Goal: Transaction & Acquisition: Purchase product/service

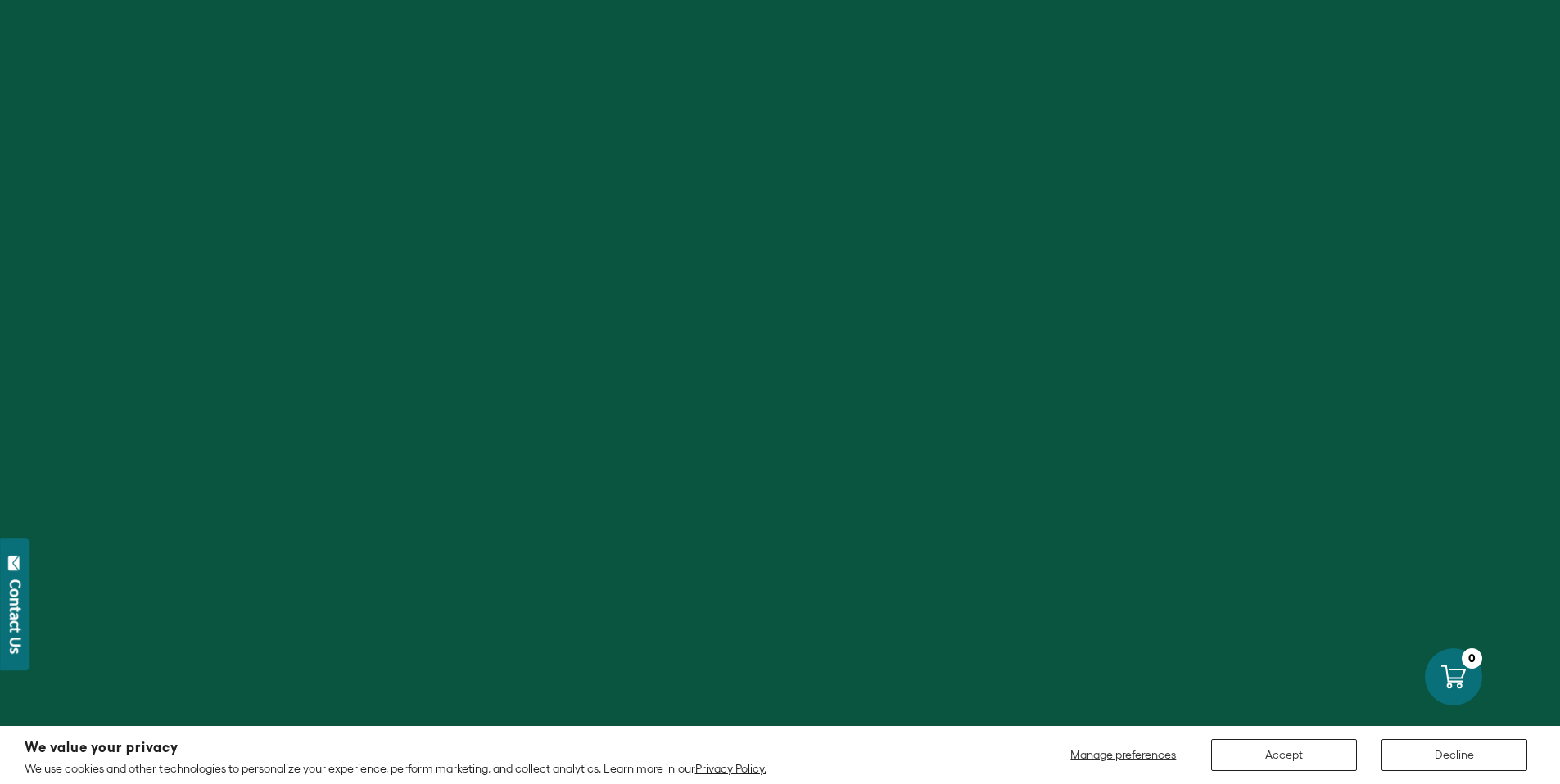
scroll to position [514, 0]
click at [1287, 750] on button "Accept" at bounding box center [1284, 755] width 146 height 32
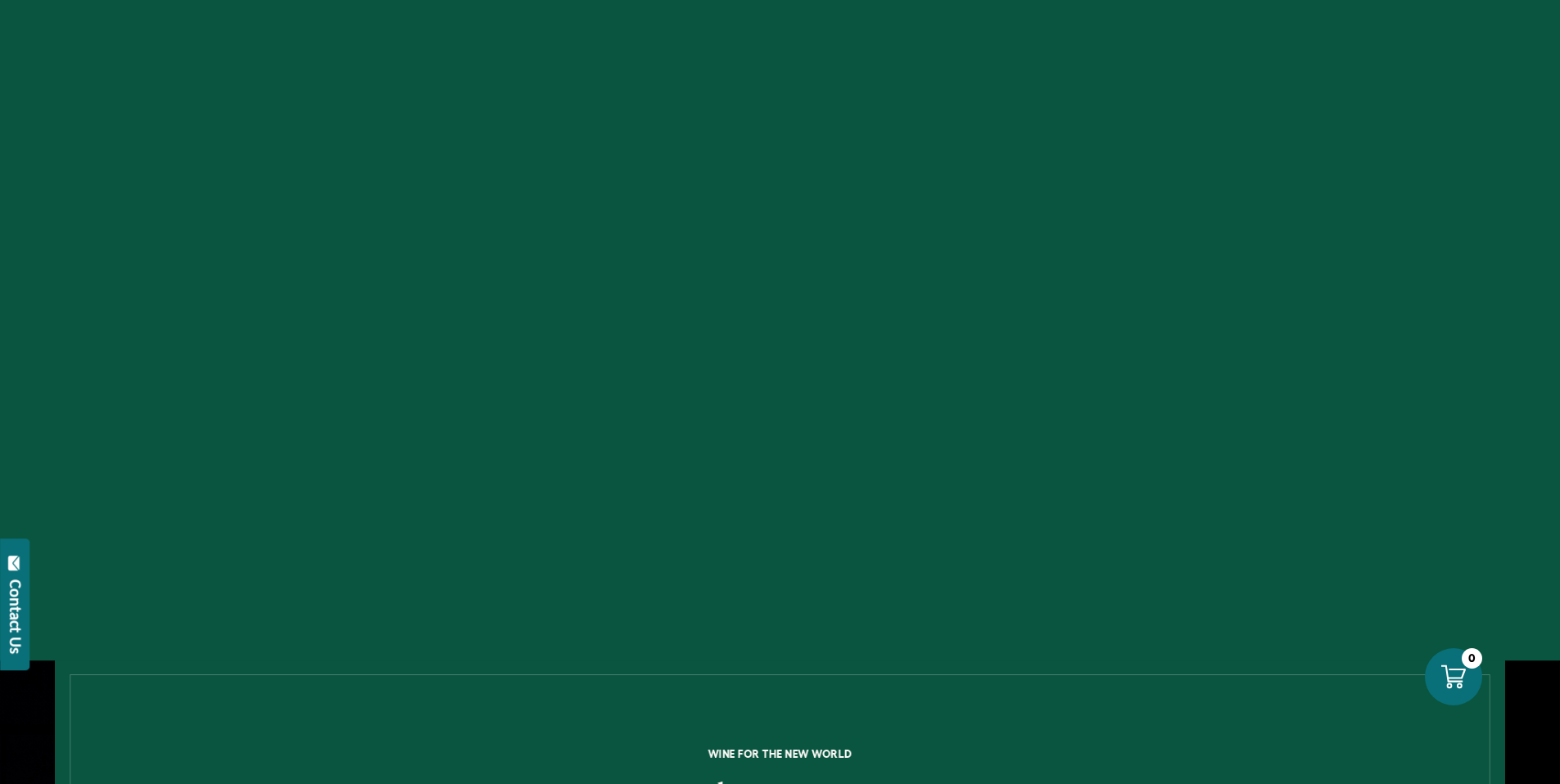
click at [1532, 286] on icon "Next" at bounding box center [1528, 288] width 6 height 11
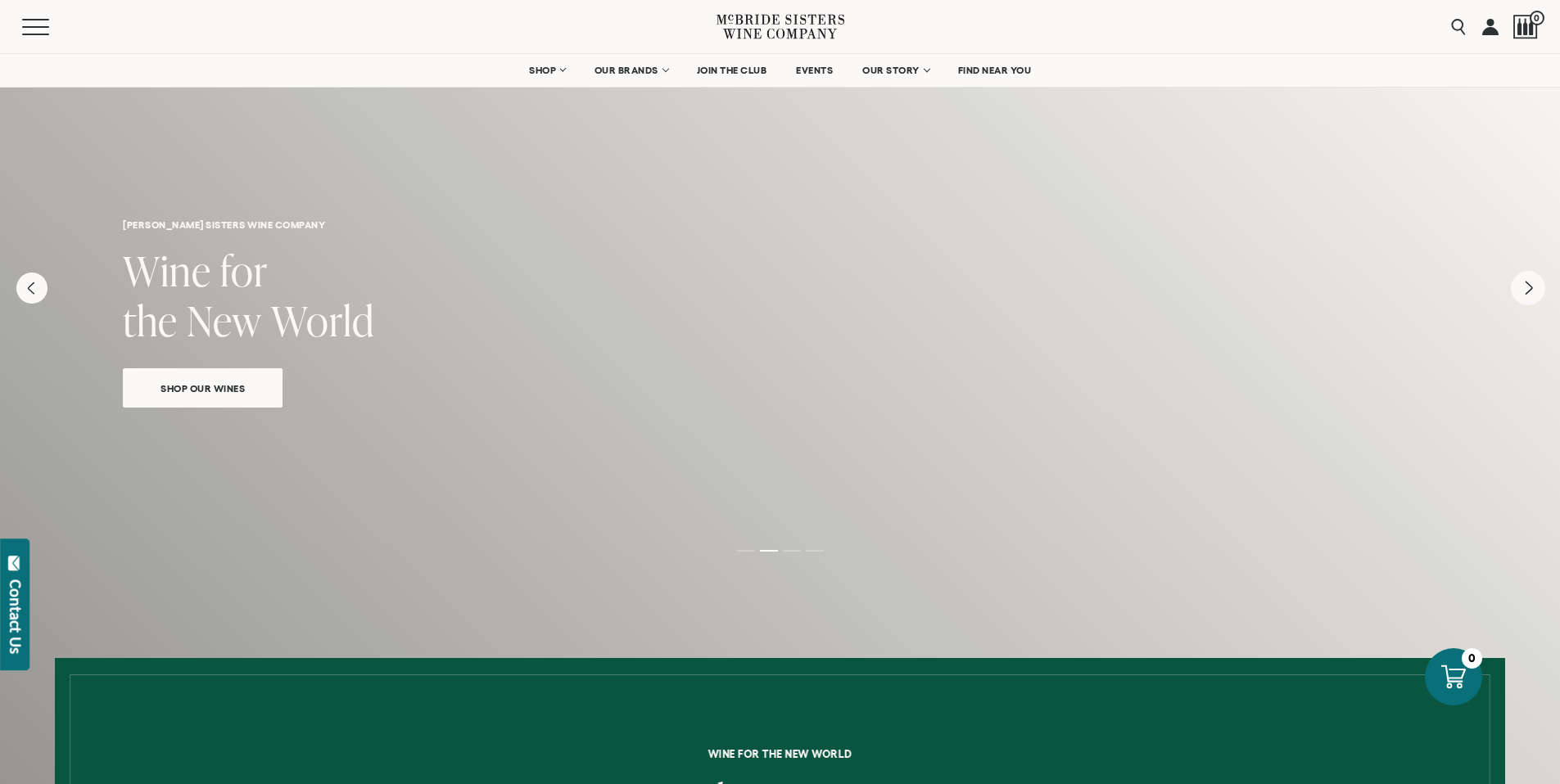
click at [1532, 288] on icon "Next" at bounding box center [1527, 287] width 34 height 34
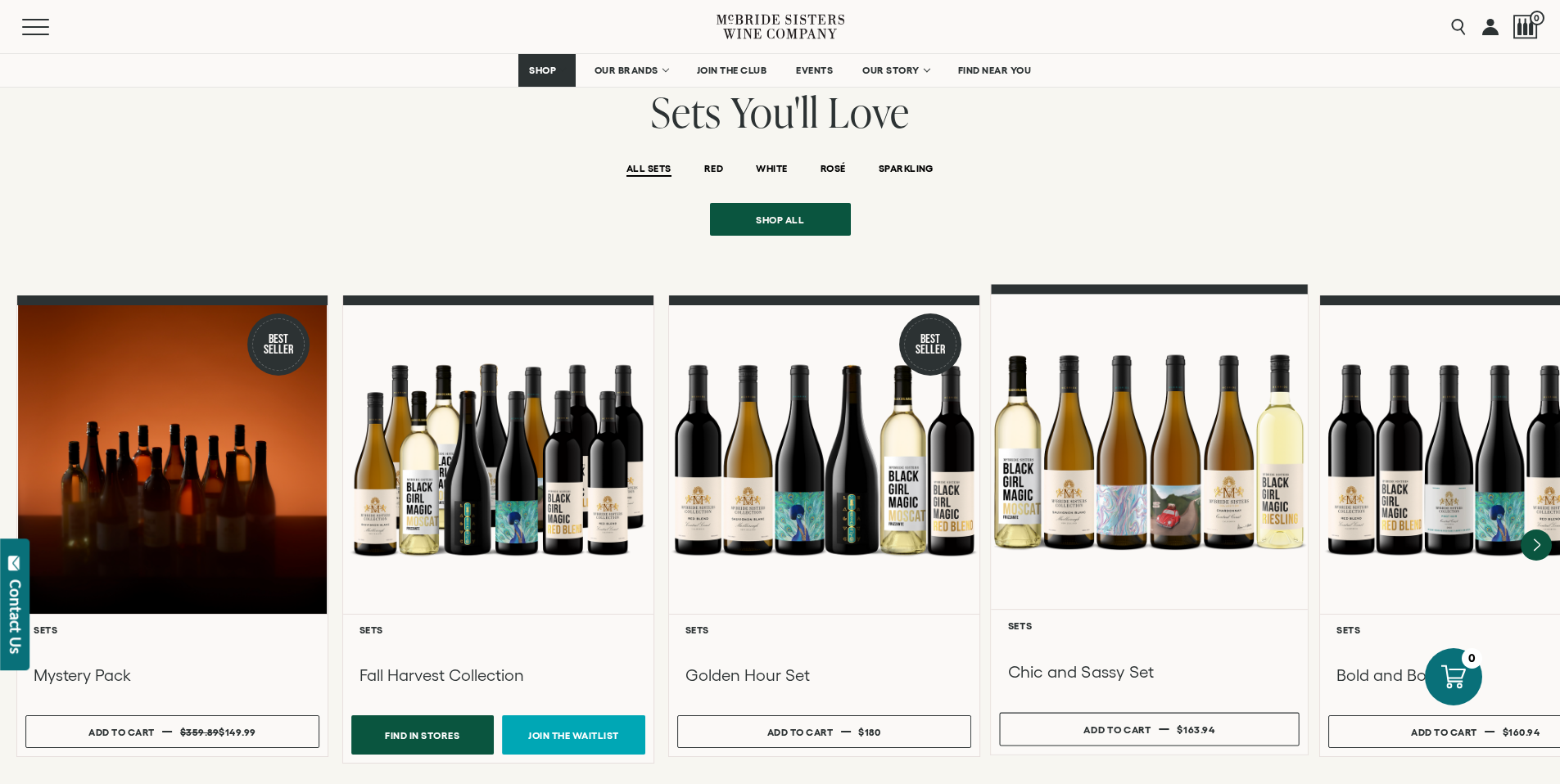
scroll to position [1186, 0]
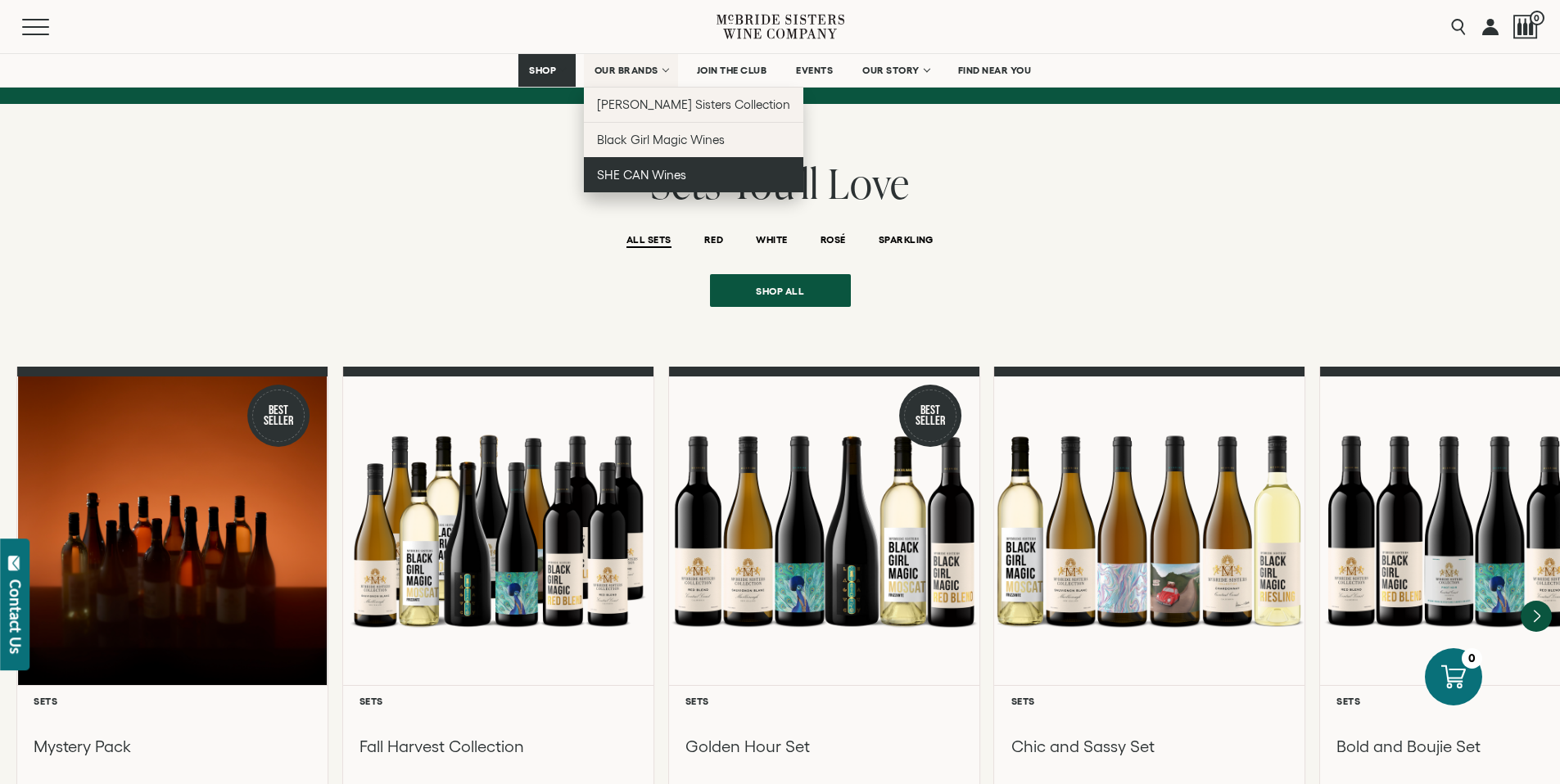
click at [651, 176] on span "SHE CAN Wines" at bounding box center [641, 174] width 89 height 14
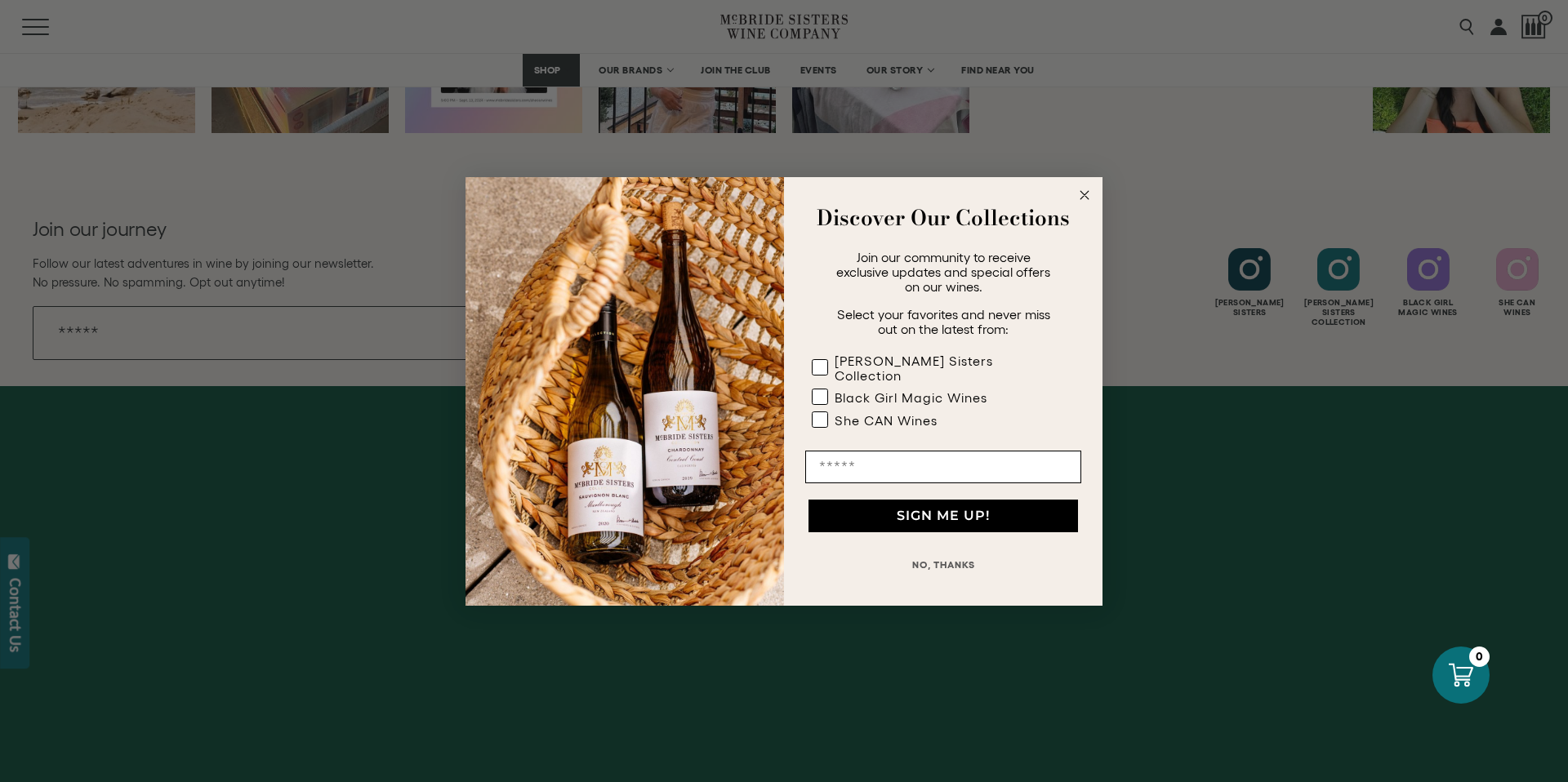
scroll to position [3372, 0]
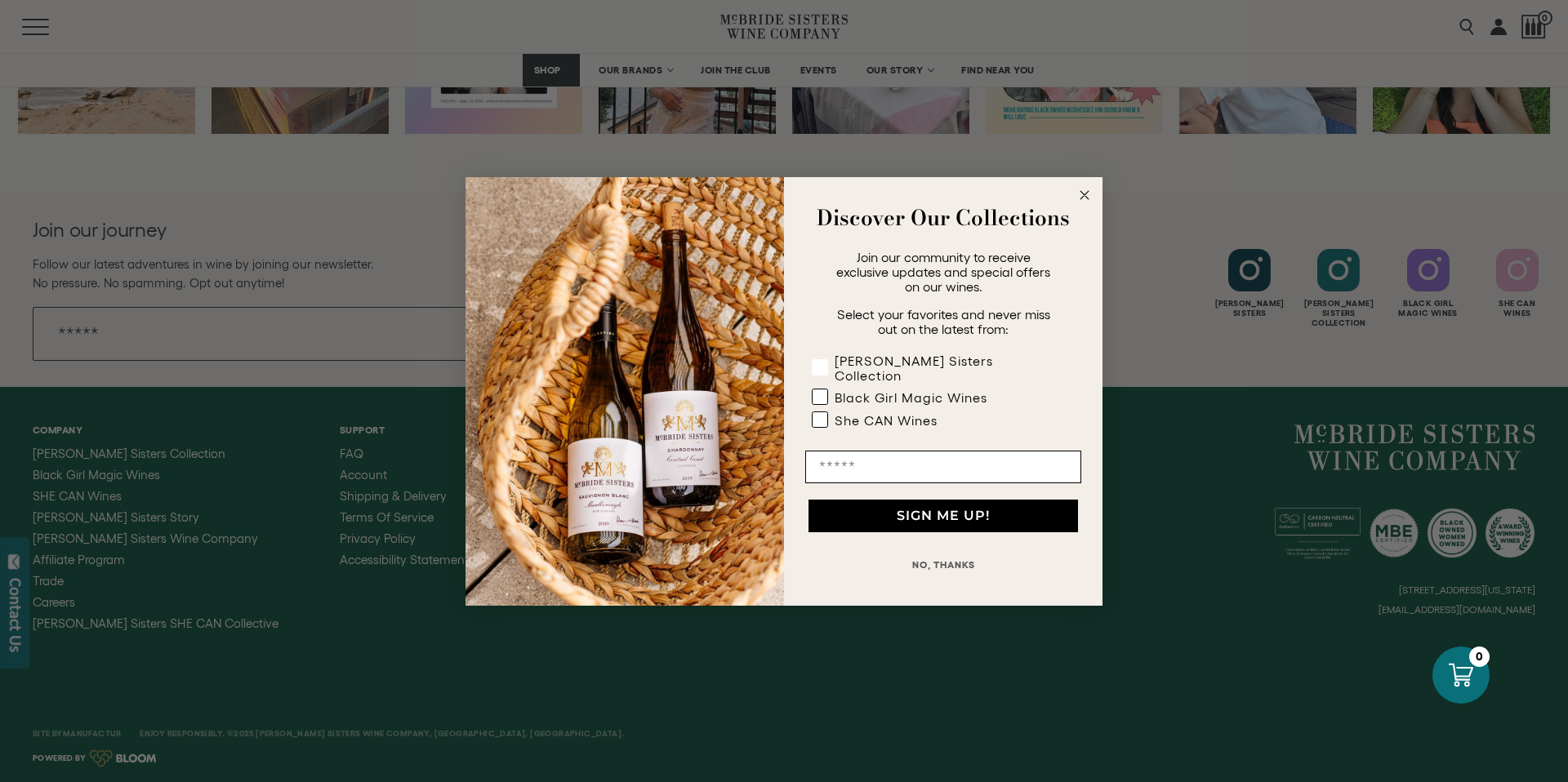
click at [823, 370] on rect "POPUP Form" at bounding box center [820, 366] width 16 height 16
click at [822, 388] on rect "POPUP Form" at bounding box center [820, 396] width 16 height 16
click at [825, 411] on rect "POPUP Form" at bounding box center [820, 418] width 16 height 16
click at [0, 0] on icon "POPUP Form" at bounding box center [0, 0] width 0 height 0
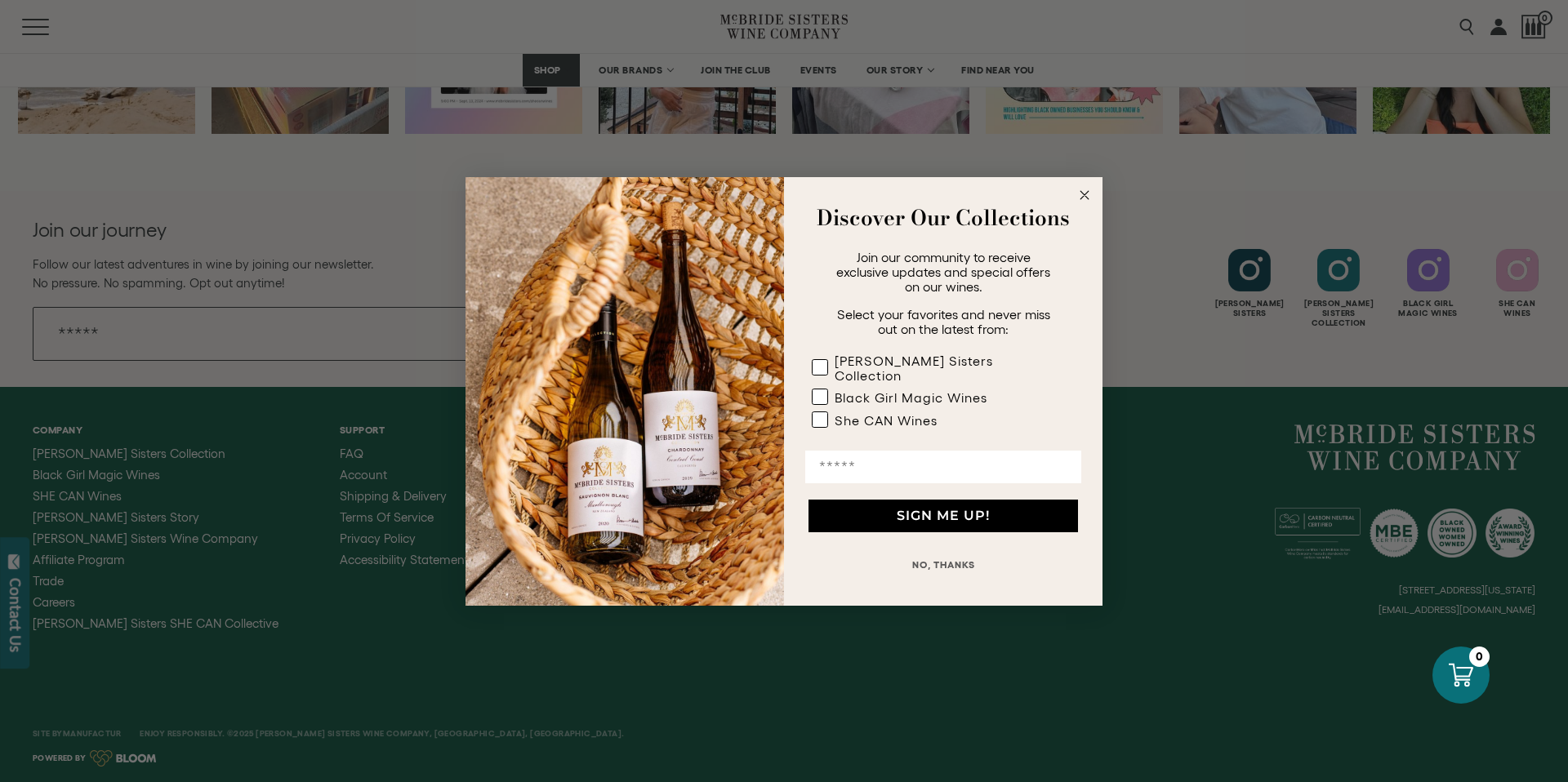
click at [852, 459] on input "Email" at bounding box center [942, 467] width 276 height 33
type input "**********"
click at [822, 412] on rect "POPUP Form" at bounding box center [820, 418] width 16 height 16
click at [819, 388] on rect "POPUP Form" at bounding box center [820, 396] width 16 height 16
click at [915, 510] on button "SIGN ME UP!" at bounding box center [943, 516] width 269 height 33
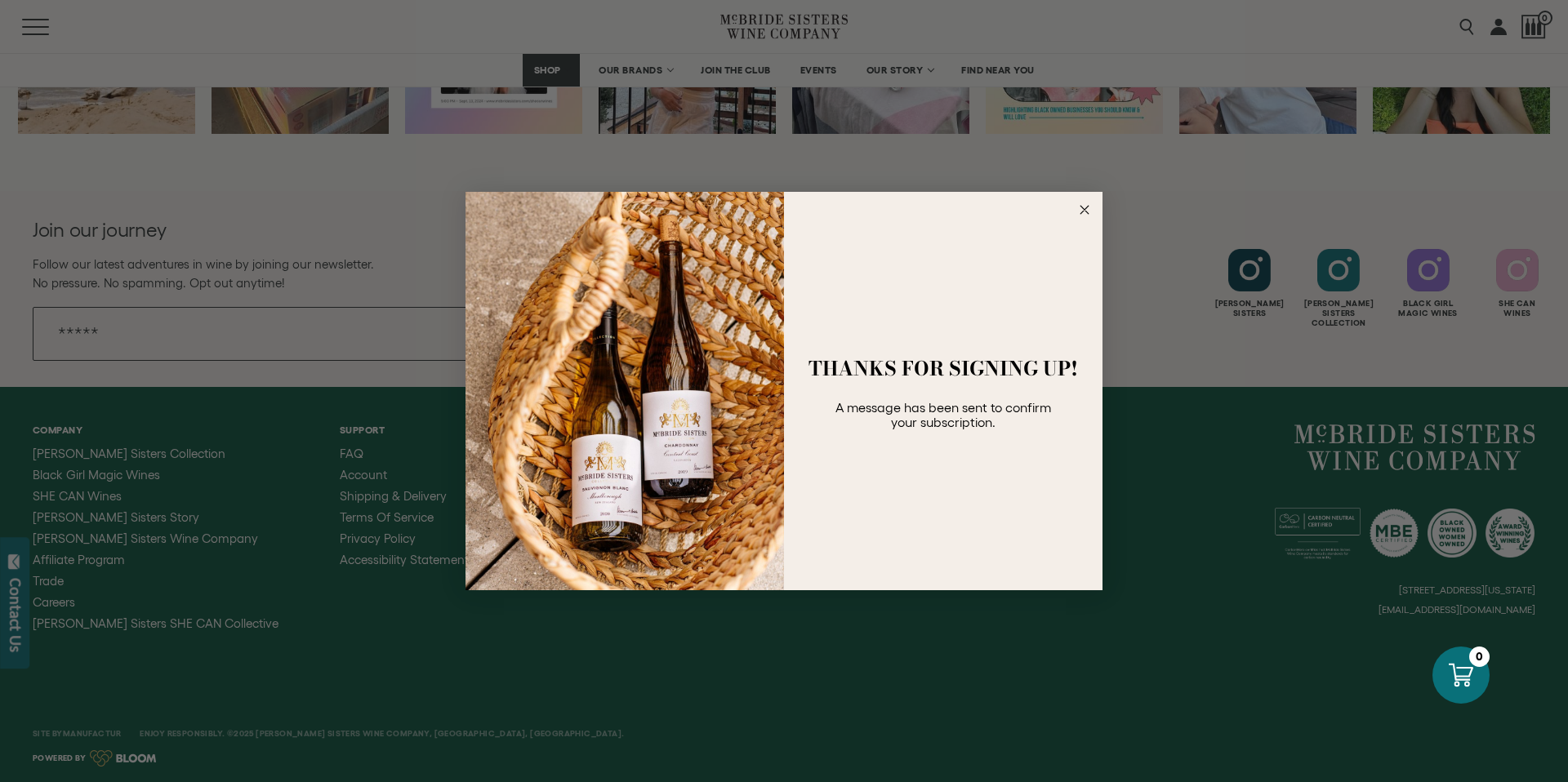
click at [1089, 211] on circle "Close dialog" at bounding box center [1085, 210] width 19 height 19
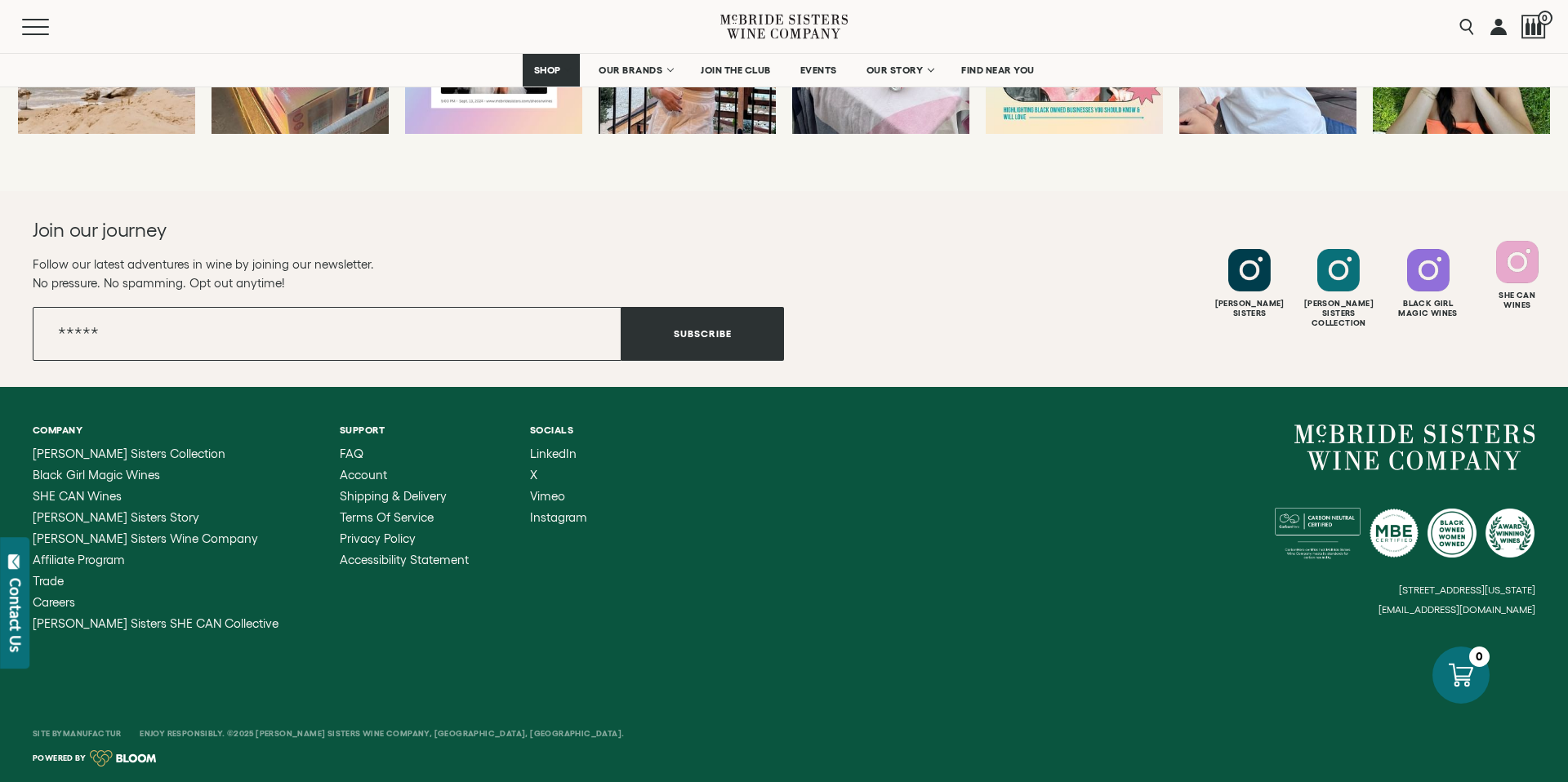
click at [1524, 278] on div at bounding box center [1518, 262] width 42 height 42
click at [1519, 278] on div at bounding box center [1518, 262] width 42 height 42
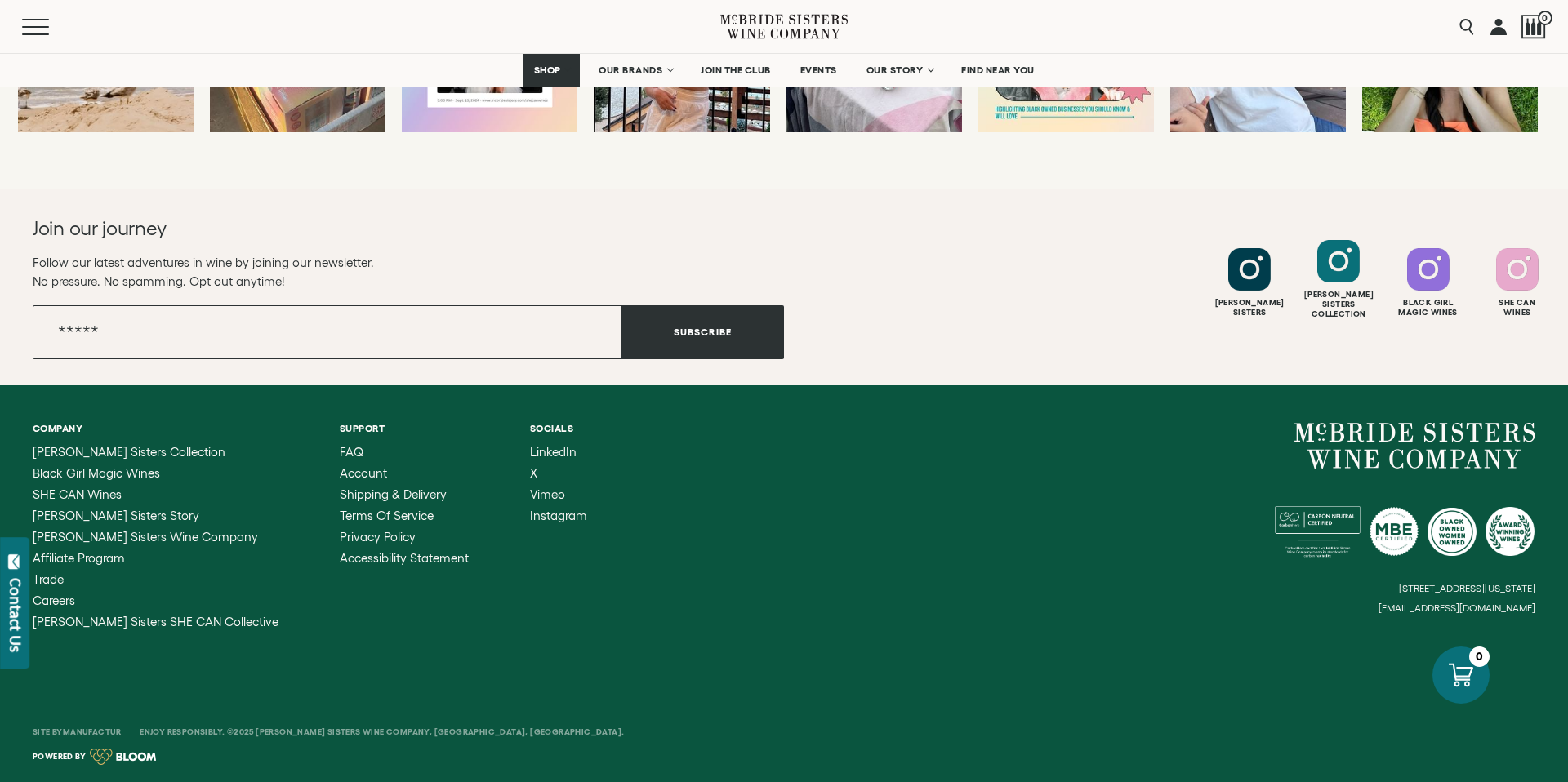
click at [1236, 278] on div at bounding box center [1249, 269] width 42 height 42
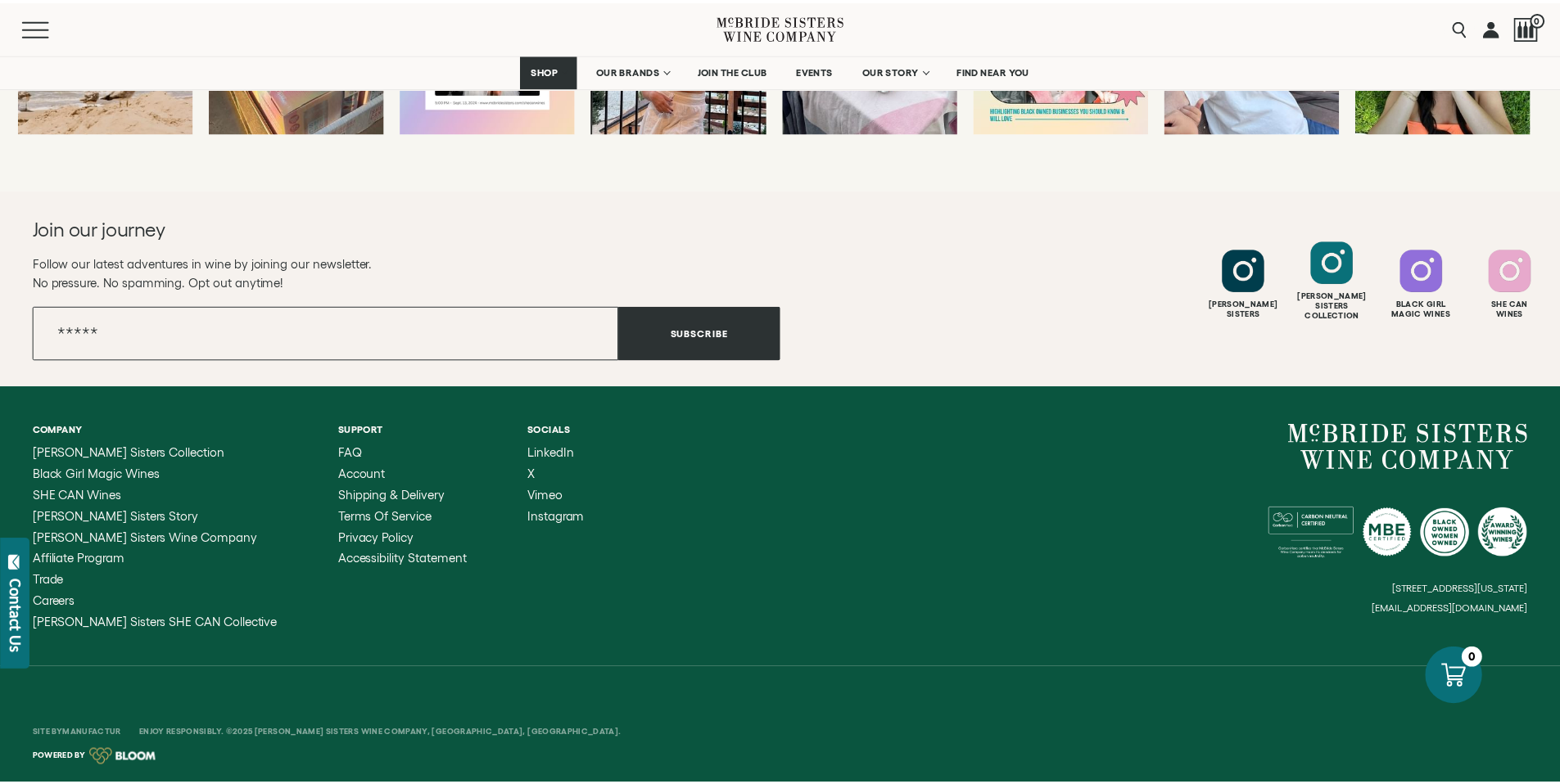
scroll to position [3380, 0]
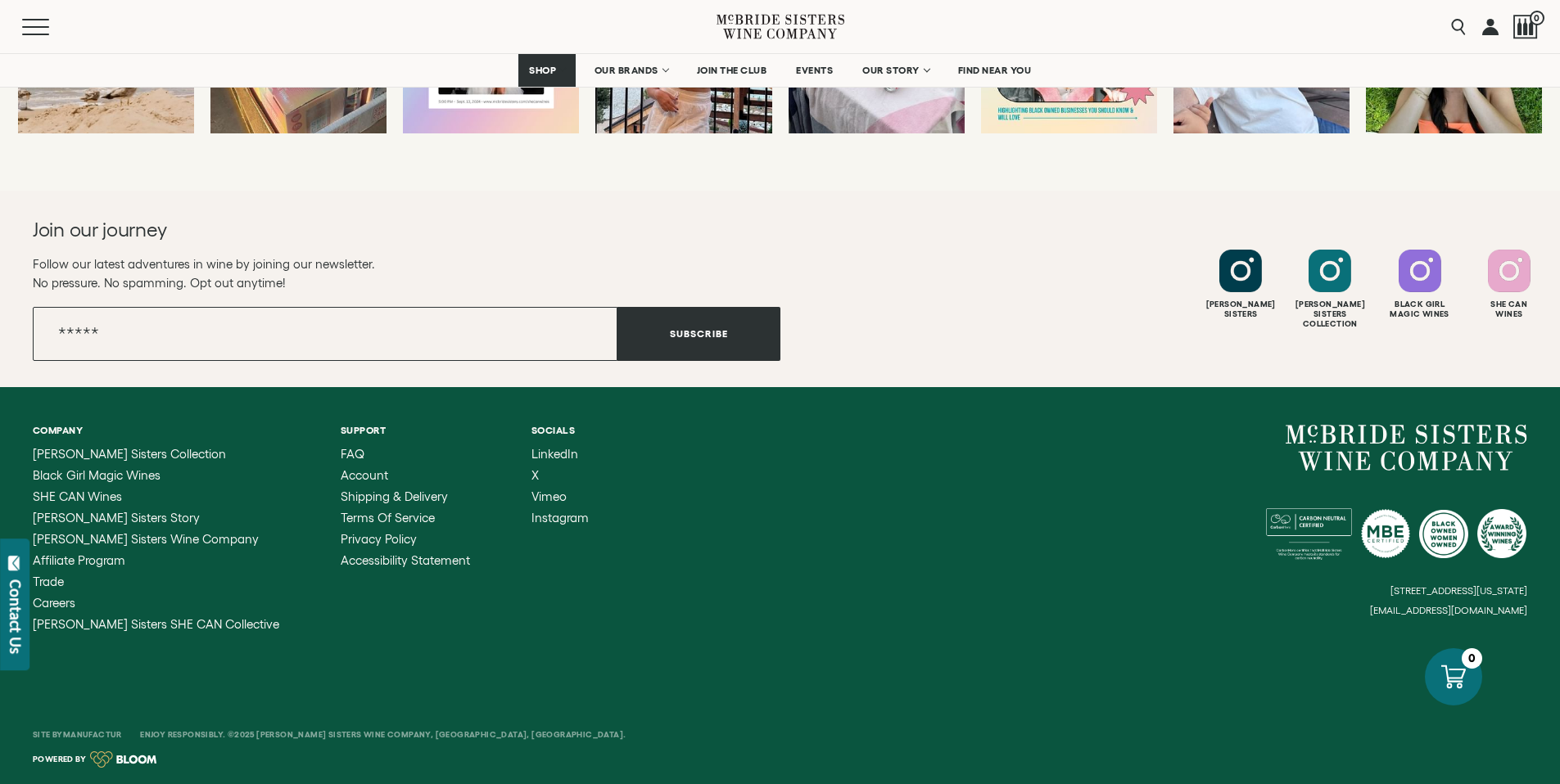
click at [1324, 266] on div at bounding box center [1330, 271] width 42 height 42
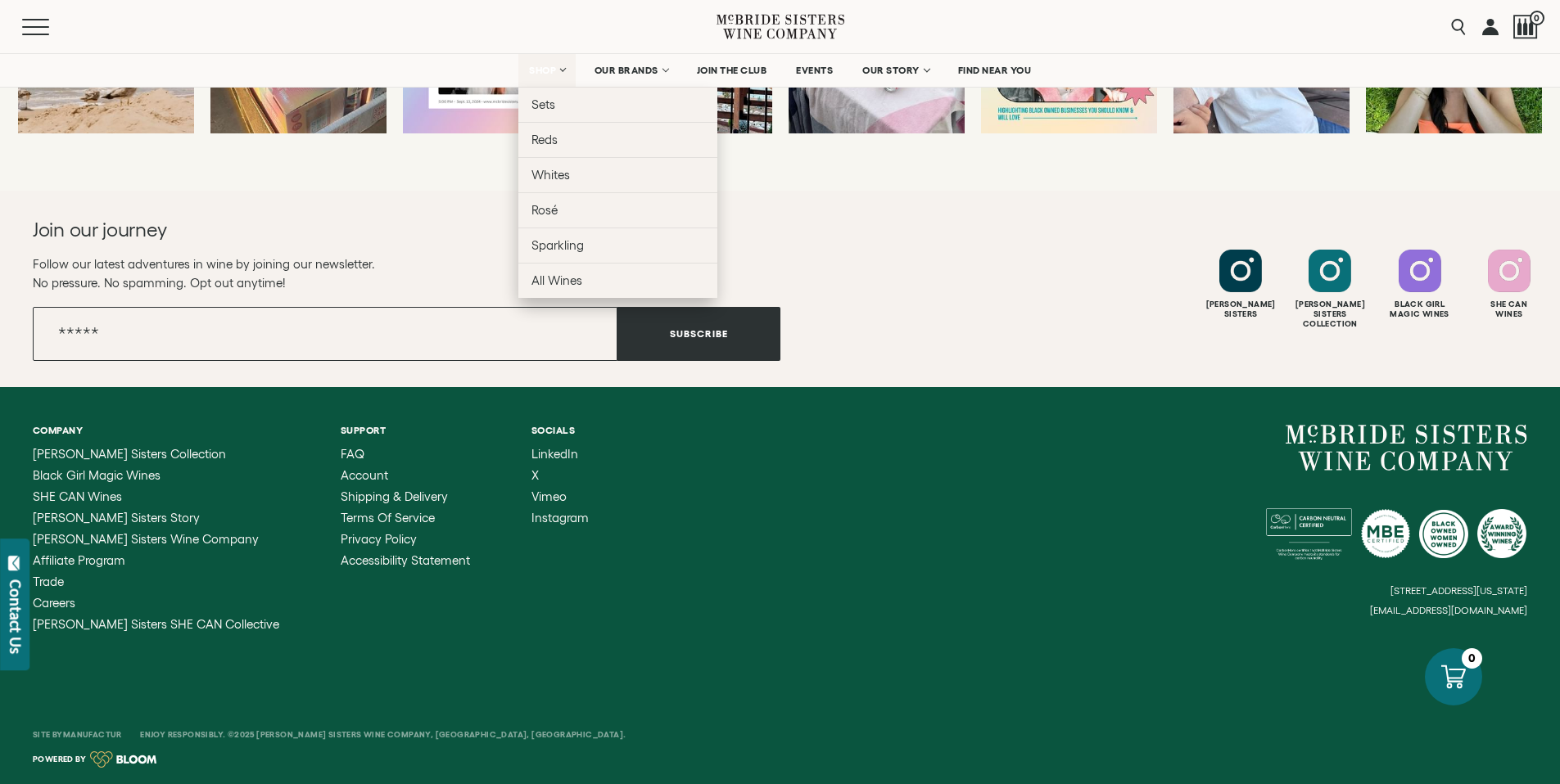
click at [540, 75] on span "SHOP" at bounding box center [543, 70] width 28 height 11
